Goal: Book appointment/travel/reservation

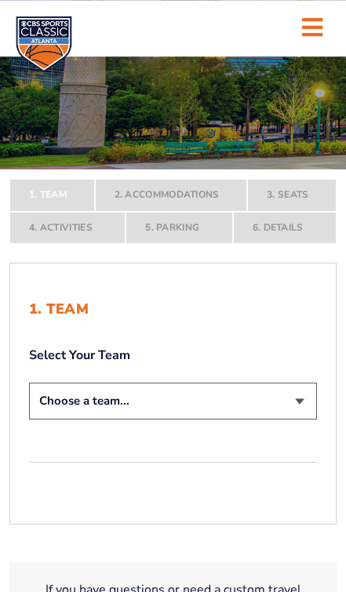
scroll to position [138, 0]
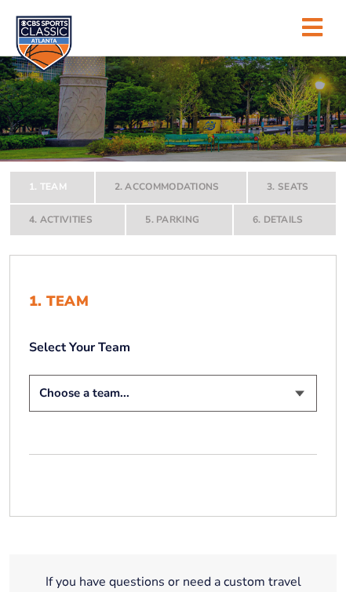
click at [292, 412] on select "Choose a team... [US_STATE] Wildcats [US_STATE] State Buckeyes [US_STATE] Tar H…" at bounding box center [173, 393] width 288 height 37
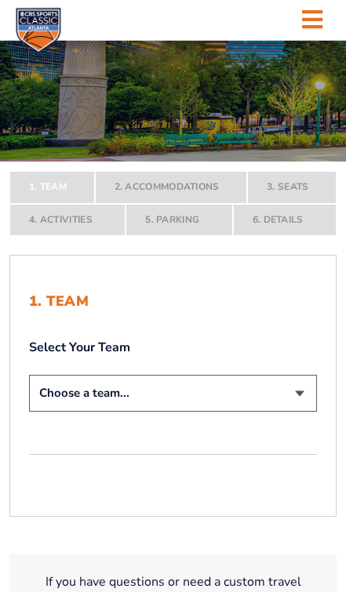
select select "12756"
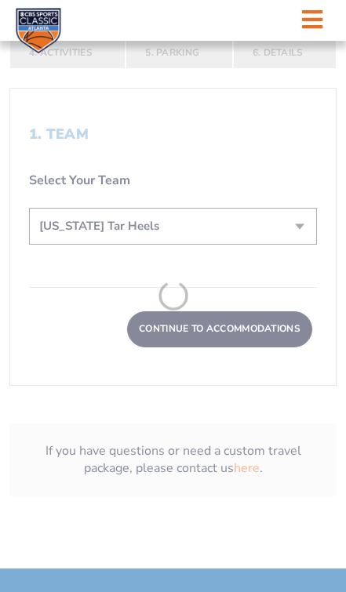
scroll to position [373, 0]
click at [257, 387] on form "Kentucky Kentucky Travel Package Ohio State Ohio State Travel Package North Car…" at bounding box center [173, 97] width 346 height 891
click at [271, 287] on form "Kentucky Kentucky Travel Package Ohio State Ohio State Travel Package North Car…" at bounding box center [173, 97] width 346 height 891
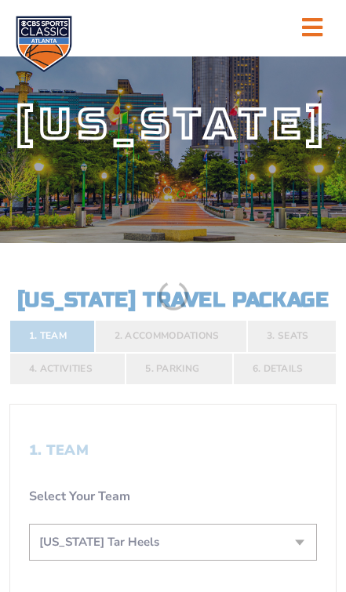
scroll to position [0, 0]
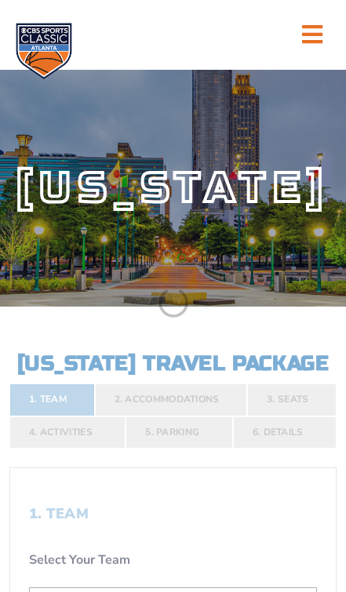
click at [259, 498] on form "Kentucky Kentucky Travel Package Ohio State Ohio State Travel Package North Car…" at bounding box center [173, 470] width 346 height 891
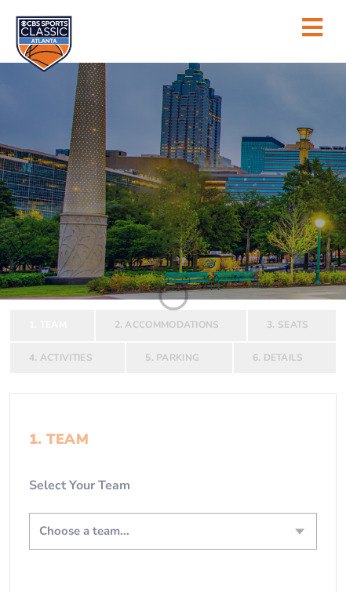
scroll to position [308, 0]
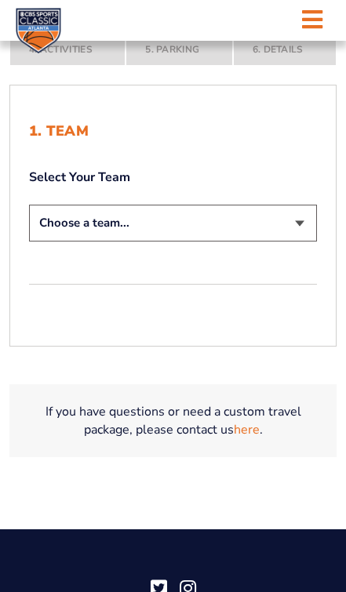
click at [254, 242] on select "Choose a team... [US_STATE] Wildcats [US_STATE] State Buckeyes [US_STATE] Tar H…" at bounding box center [173, 223] width 288 height 37
select select "12756"
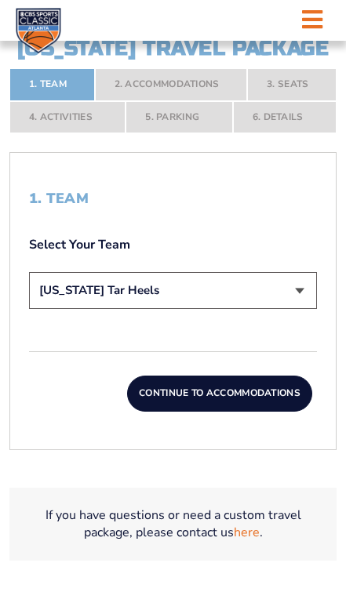
click at [241, 412] on button "Continue To Accommodations" at bounding box center [219, 394] width 185 height 36
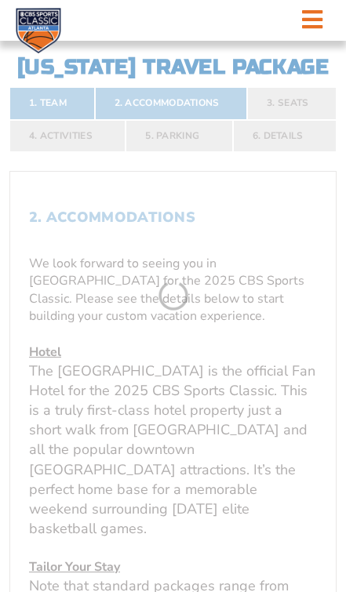
scroll to position [279, 0]
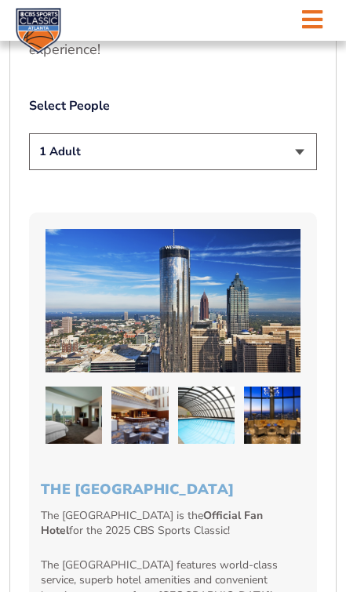
scroll to position [1069, 0]
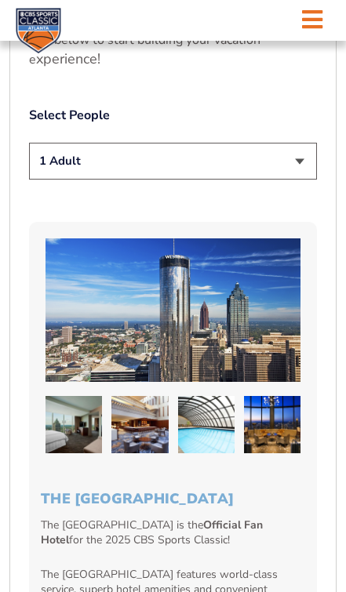
click at [304, 180] on select "1 Adult 2 Adults 3 Adults 4 Adults 2 Adults + 1 Child 2 Adults + 2 Children 2 A…" at bounding box center [173, 161] width 288 height 37
select select "2 Adults"
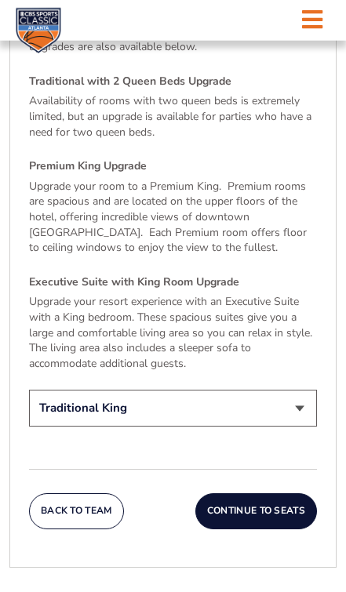
scroll to position [2403, 0]
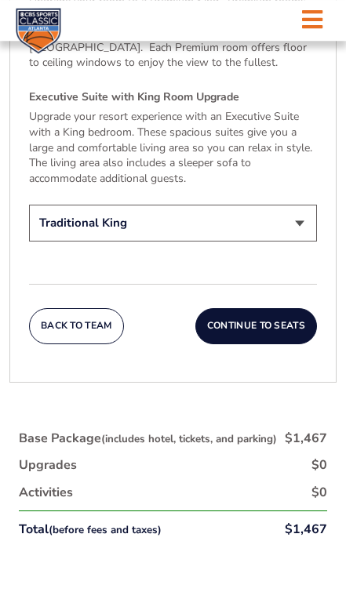
click at [293, 326] on button "Continue To Seats" at bounding box center [256, 326] width 122 height 36
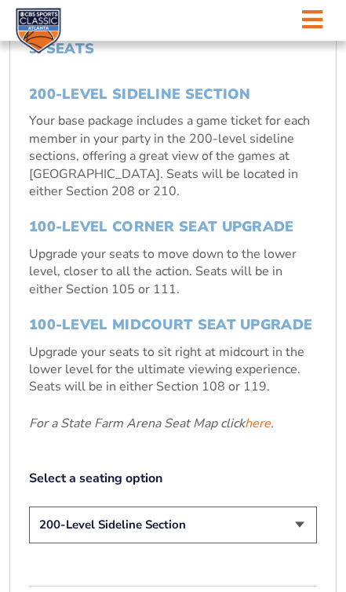
scroll to position [458, 0]
click at [286, 544] on select "200-Level Sideline Section 100-Level Corner Seat Upgrade (+$120 per person) 100…" at bounding box center [173, 525] width 288 height 37
click at [287, 544] on select "200-Level Sideline Section 100-Level Corner Seat Upgrade (+$120 per person) 100…" at bounding box center [173, 525] width 288 height 37
select select "100-Level Midcourt Seat Upgrade"
click at [263, 432] on link "here" at bounding box center [258, 423] width 26 height 17
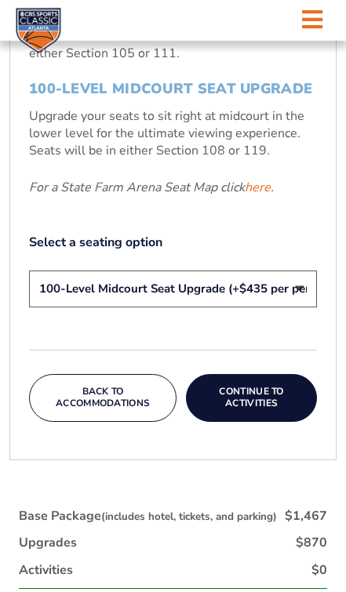
scroll to position [695, 0]
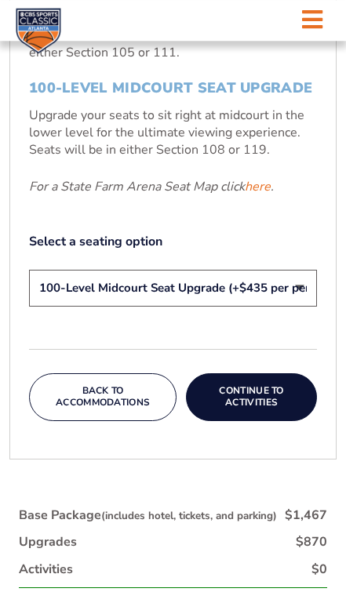
click at [274, 421] on button "Continue To Activities" at bounding box center [251, 397] width 131 height 48
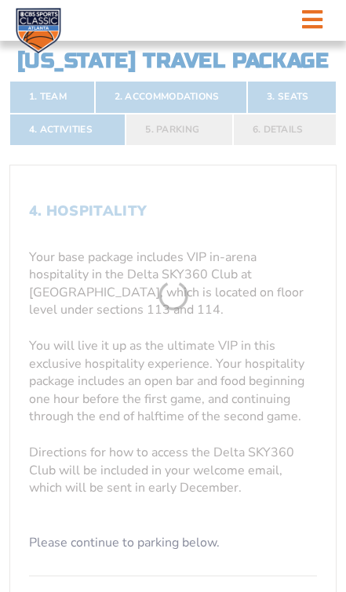
scroll to position [279, 0]
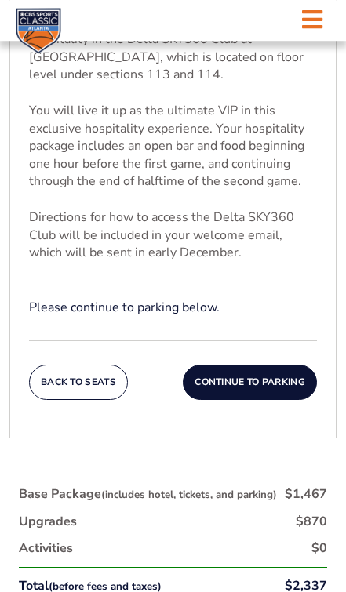
click at [266, 401] on button "Continue To Parking" at bounding box center [250, 383] width 134 height 36
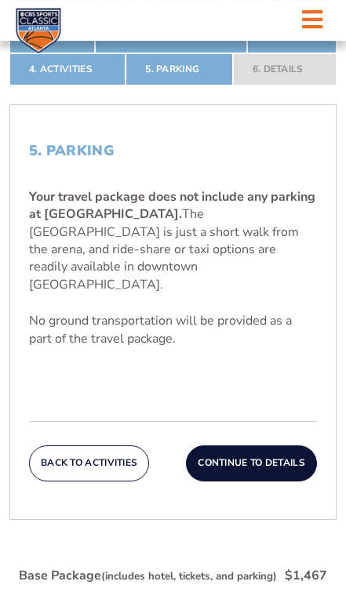
click at [258, 482] on button "Continue To Details" at bounding box center [251, 464] width 131 height 36
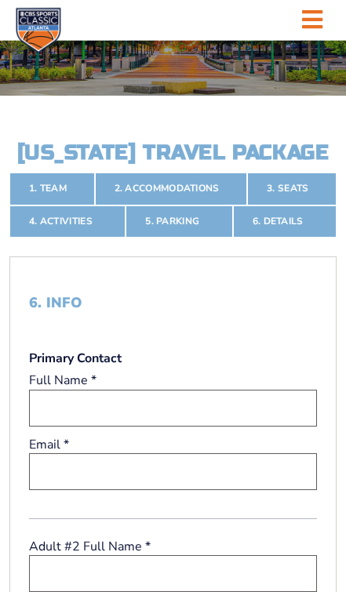
scroll to position [205, 0]
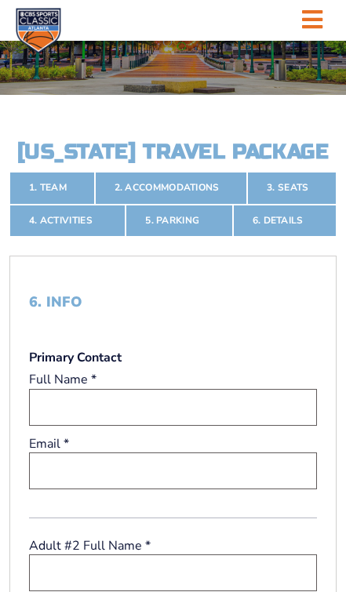
click at [218, 205] on link "2. Accommodations" at bounding box center [171, 188] width 153 height 33
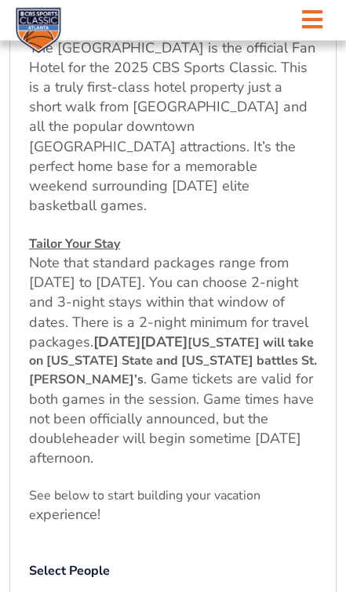
scroll to position [614, 0]
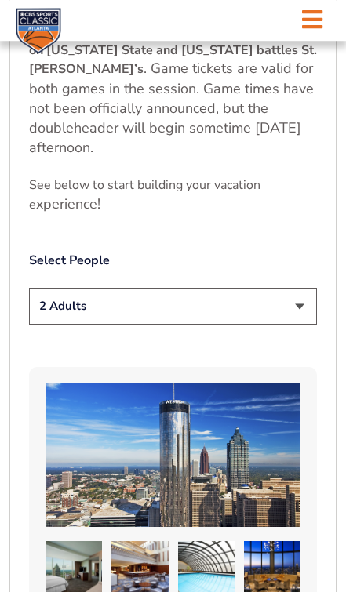
click at [290, 325] on select "1 Adult 2 Adults 3 Adults 4 Adults 2 Adults + 1 Child 2 Adults + 2 Children 2 A…" at bounding box center [173, 306] width 288 height 37
select select "1 Adult"
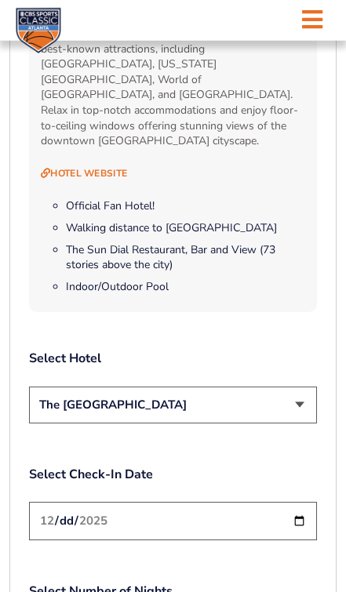
scroll to position [1724, 0]
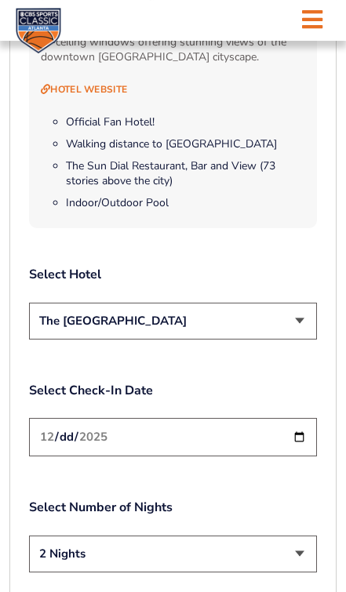
click at [249, 453] on input "[DATE]" at bounding box center [173, 437] width 288 height 38
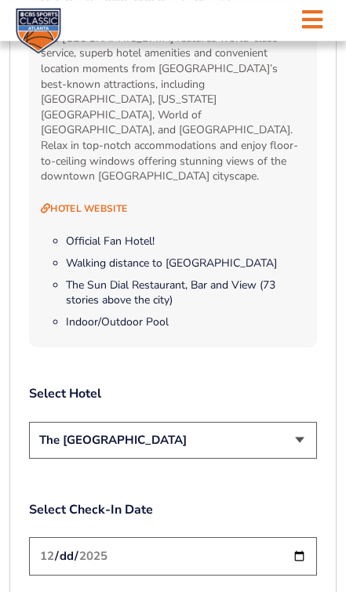
scroll to position [1622, 0]
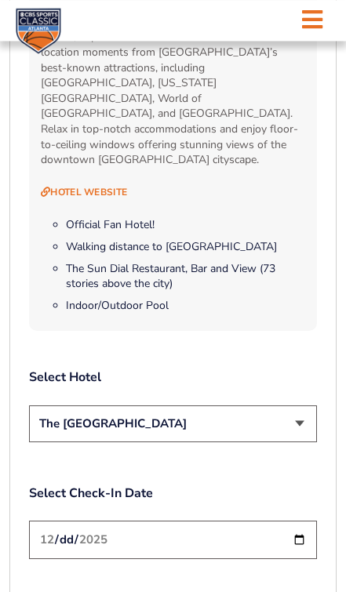
click at [261, 559] on input "[DATE]" at bounding box center [173, 540] width 288 height 38
type input "[DATE]"
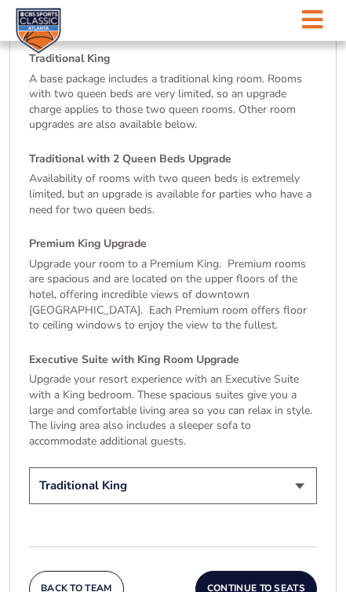
scroll to position [2323, 0]
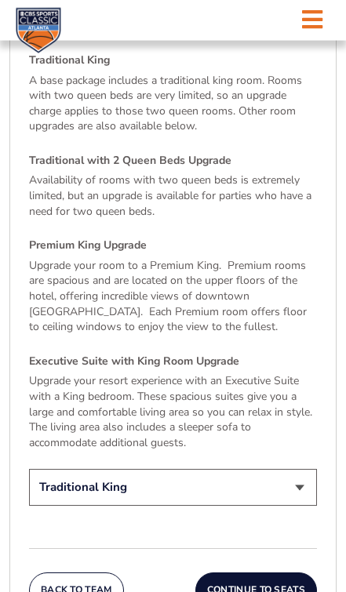
click at [262, 578] on button "Continue To Seats" at bounding box center [256, 591] width 122 height 36
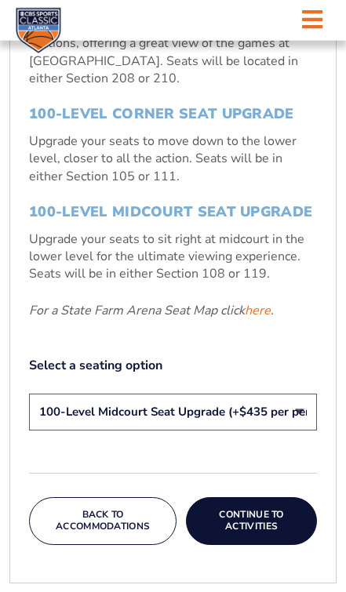
scroll to position [586, 0]
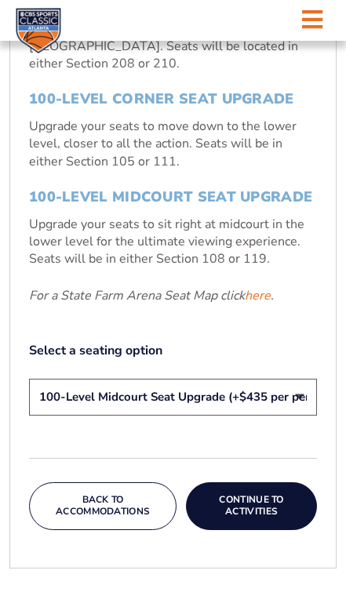
click at [258, 530] on button "Continue To Activities" at bounding box center [251, 507] width 131 height 48
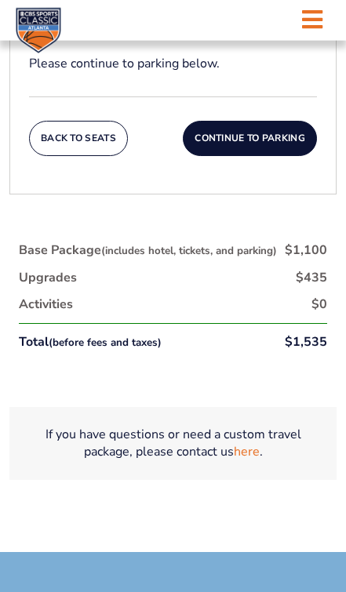
scroll to position [779, 0]
